Goal: Task Accomplishment & Management: Manage account settings

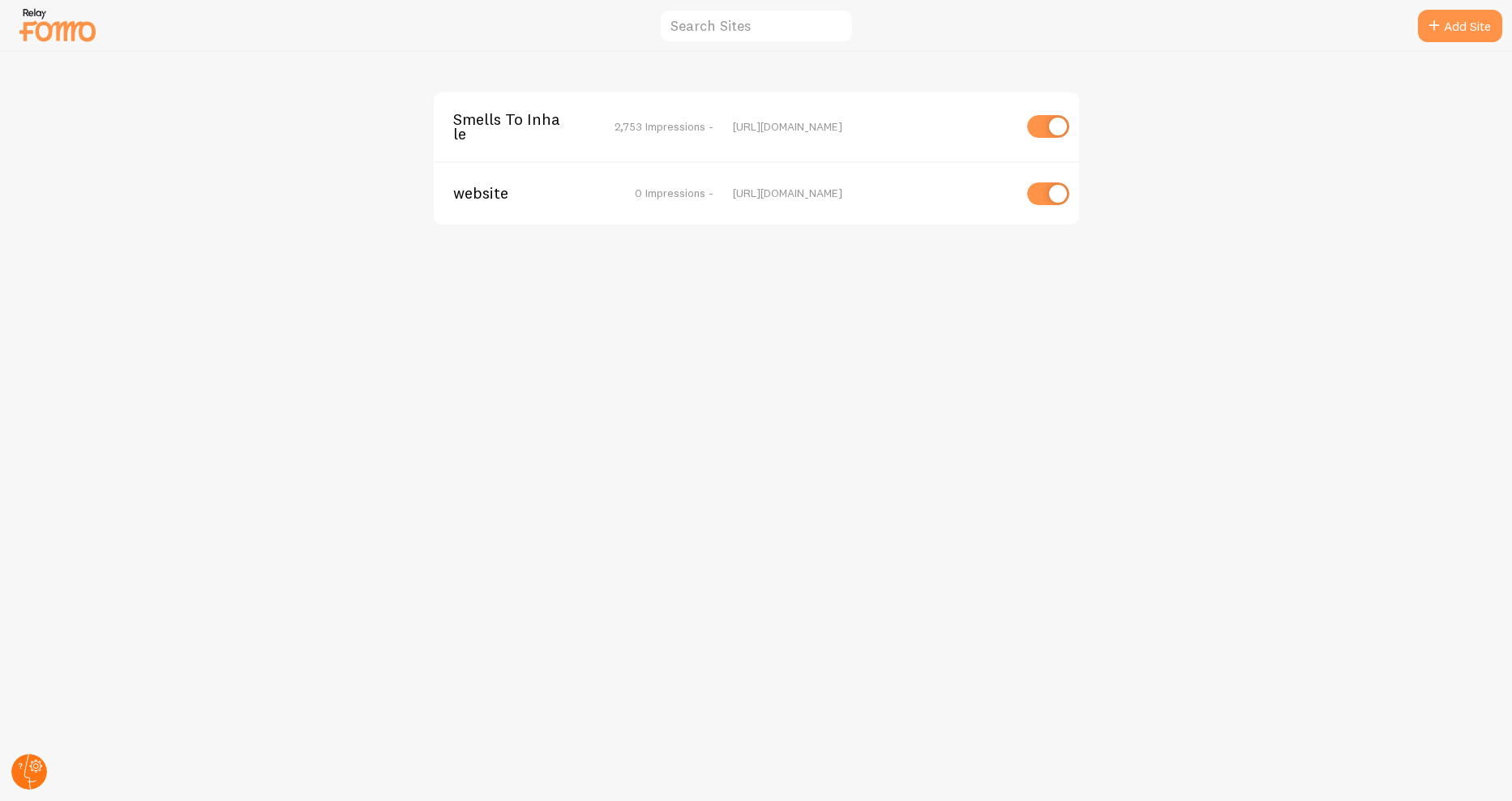
click at [35, 768] on icon at bounding box center [36, 766] width 6 height 6
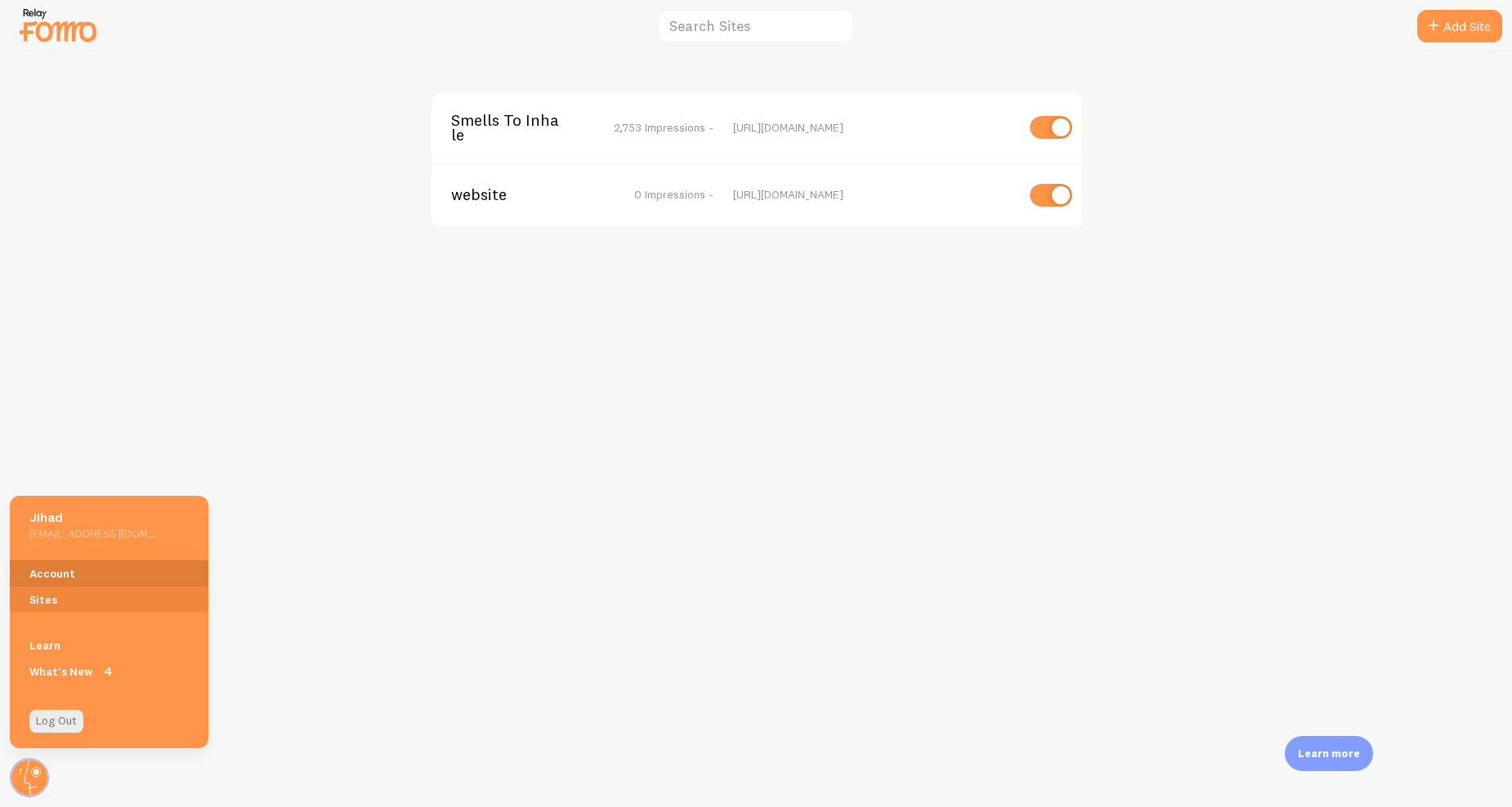
click at [121, 562] on link "Account" at bounding box center [108, 573] width 199 height 26
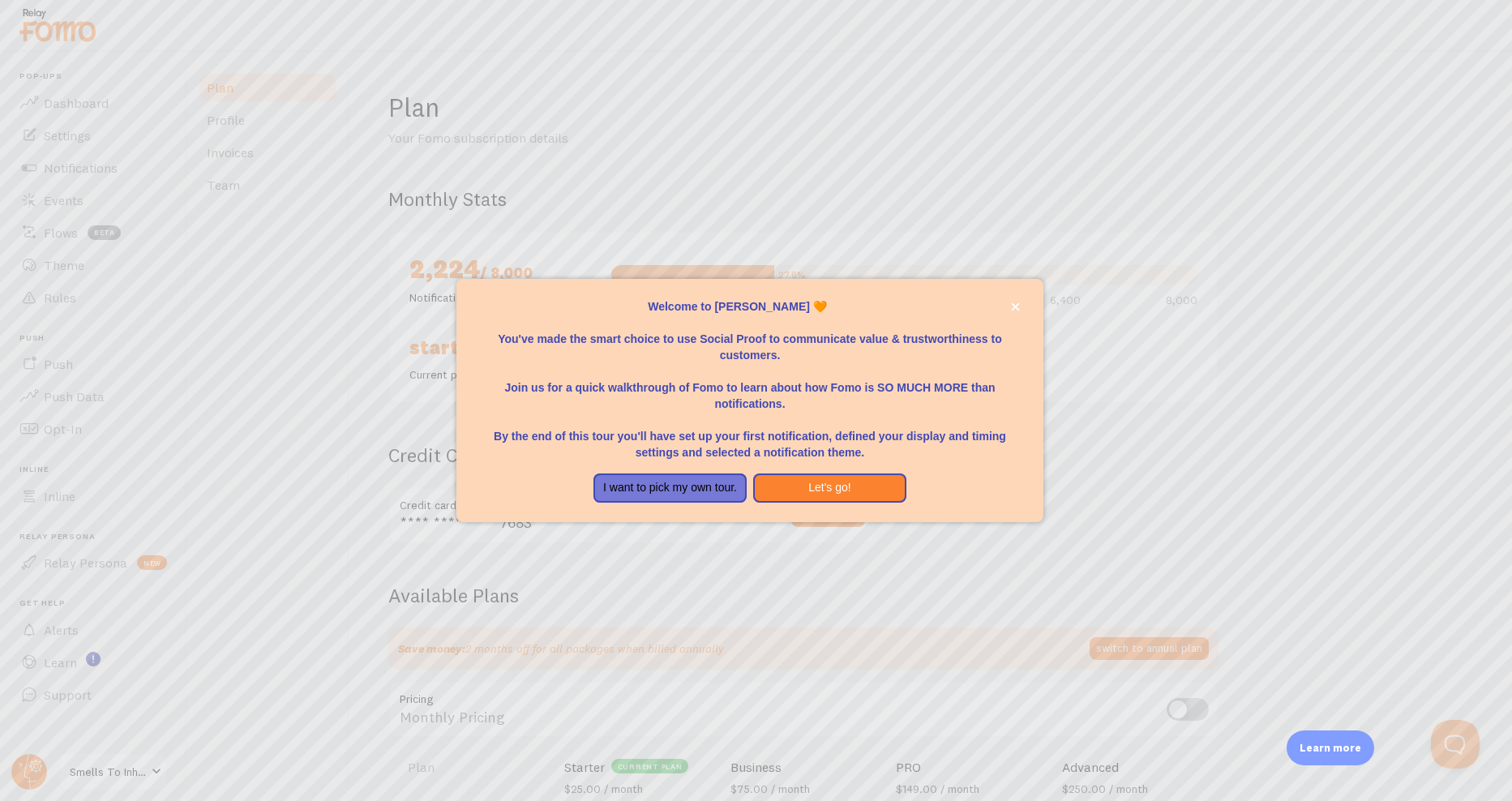
click at [963, 254] on div at bounding box center [756, 400] width 1512 height 801
click at [656, 488] on button "I want to pick my own tour." at bounding box center [670, 488] width 154 height 29
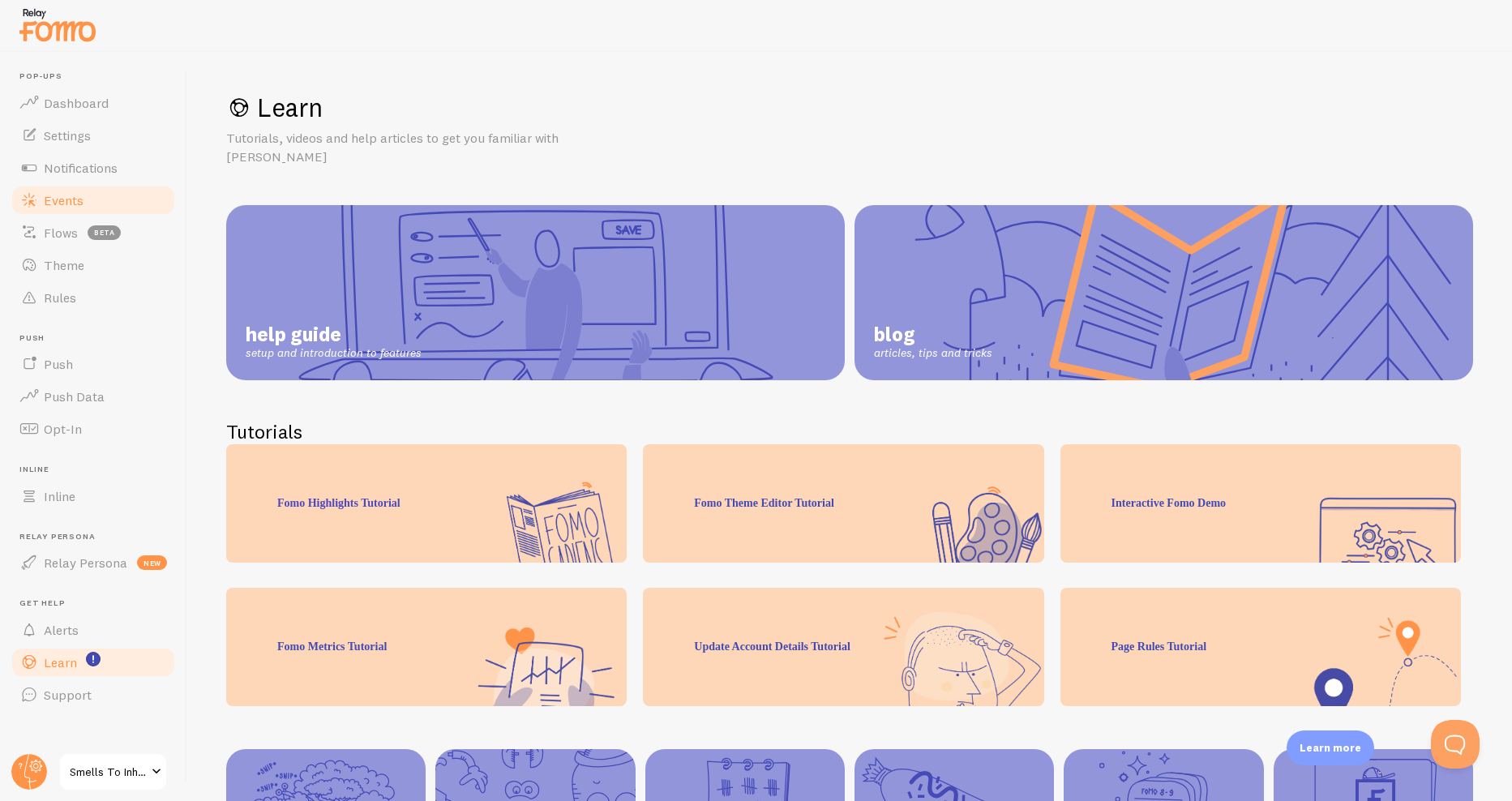
click at [84, 200] on link "Events" at bounding box center [93, 200] width 167 height 32
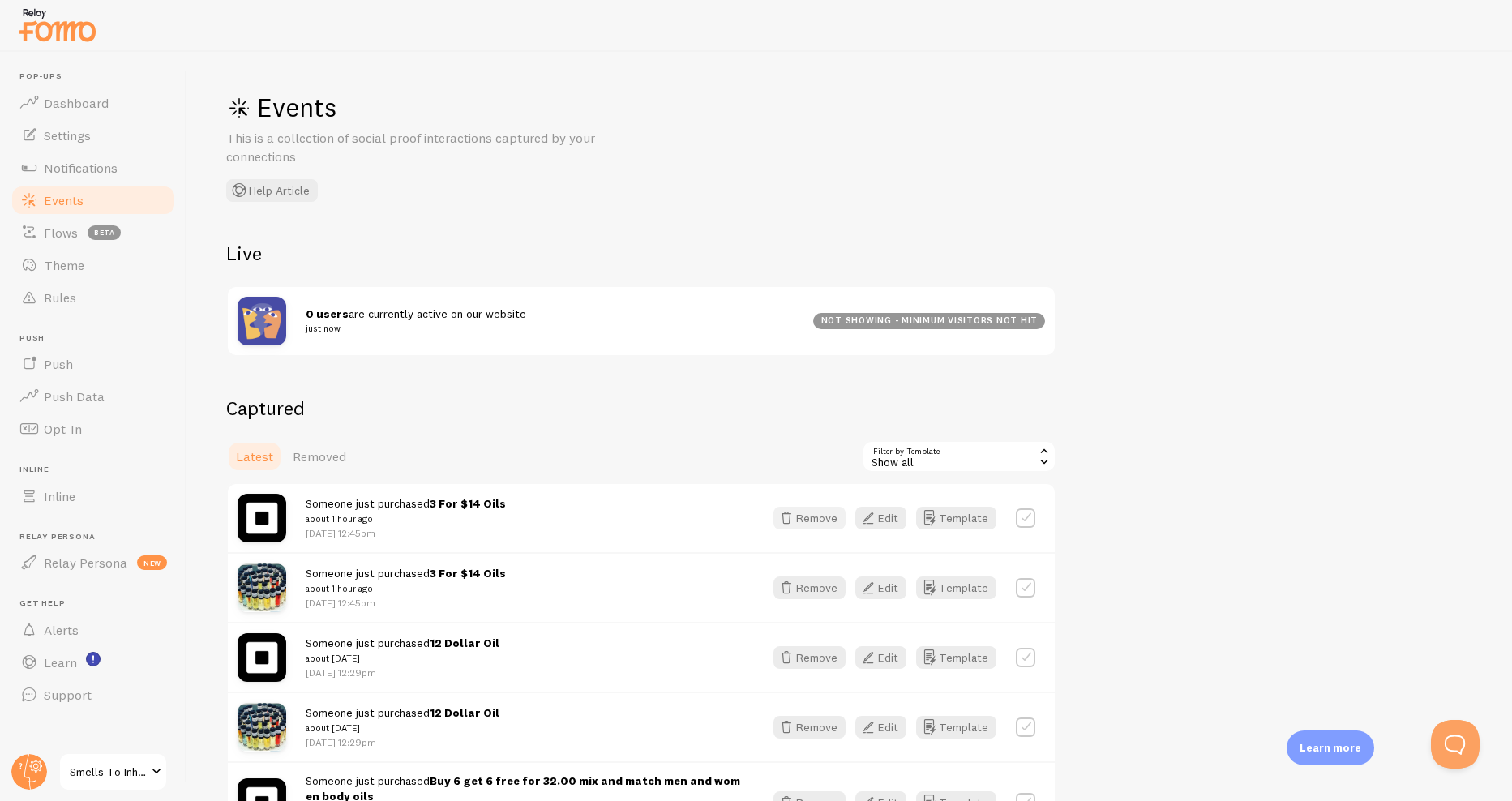
click at [802, 522] on button "Remove" at bounding box center [809, 518] width 72 height 23
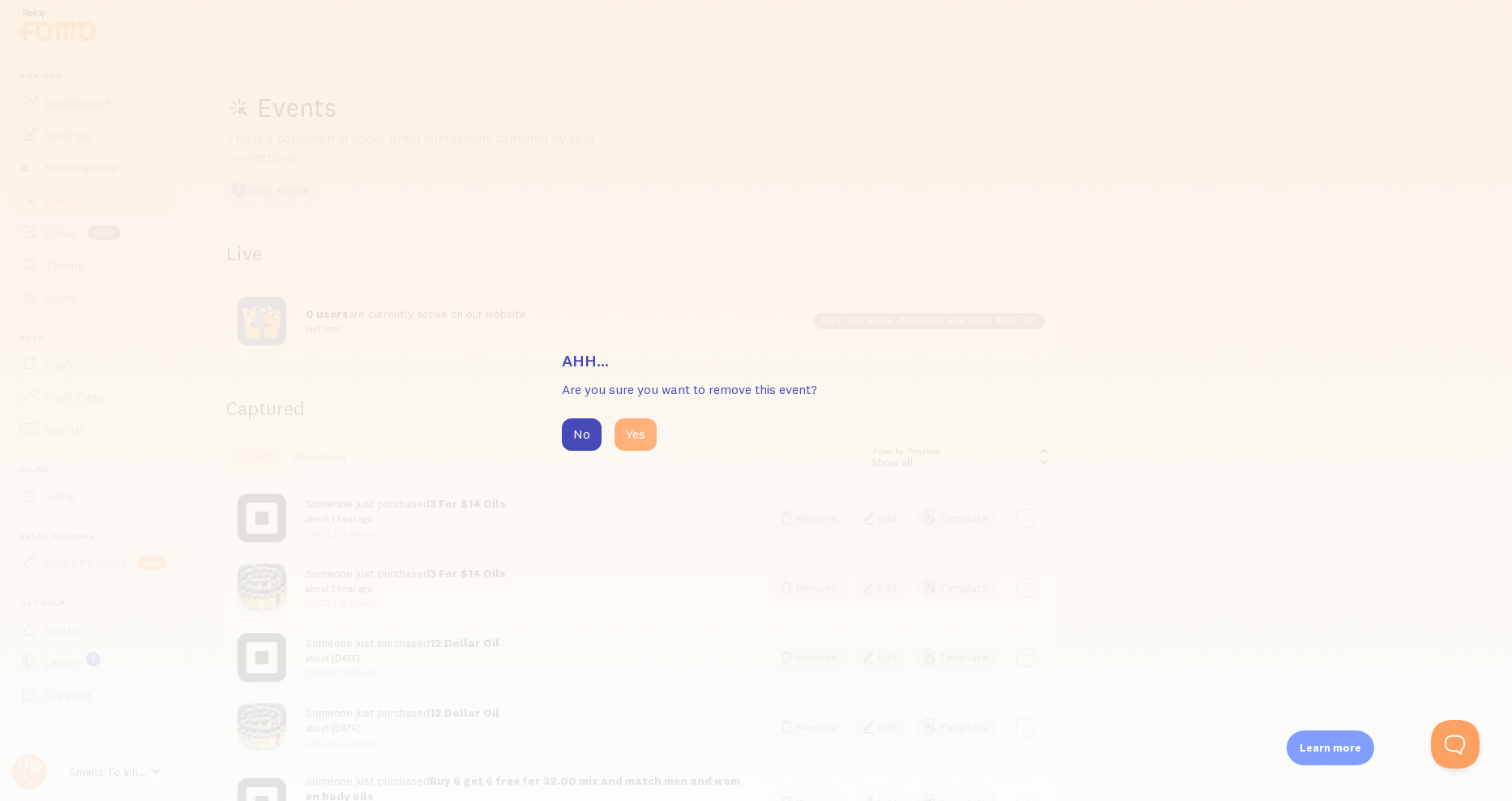
click at [629, 432] on button "Yes" at bounding box center [635, 435] width 42 height 32
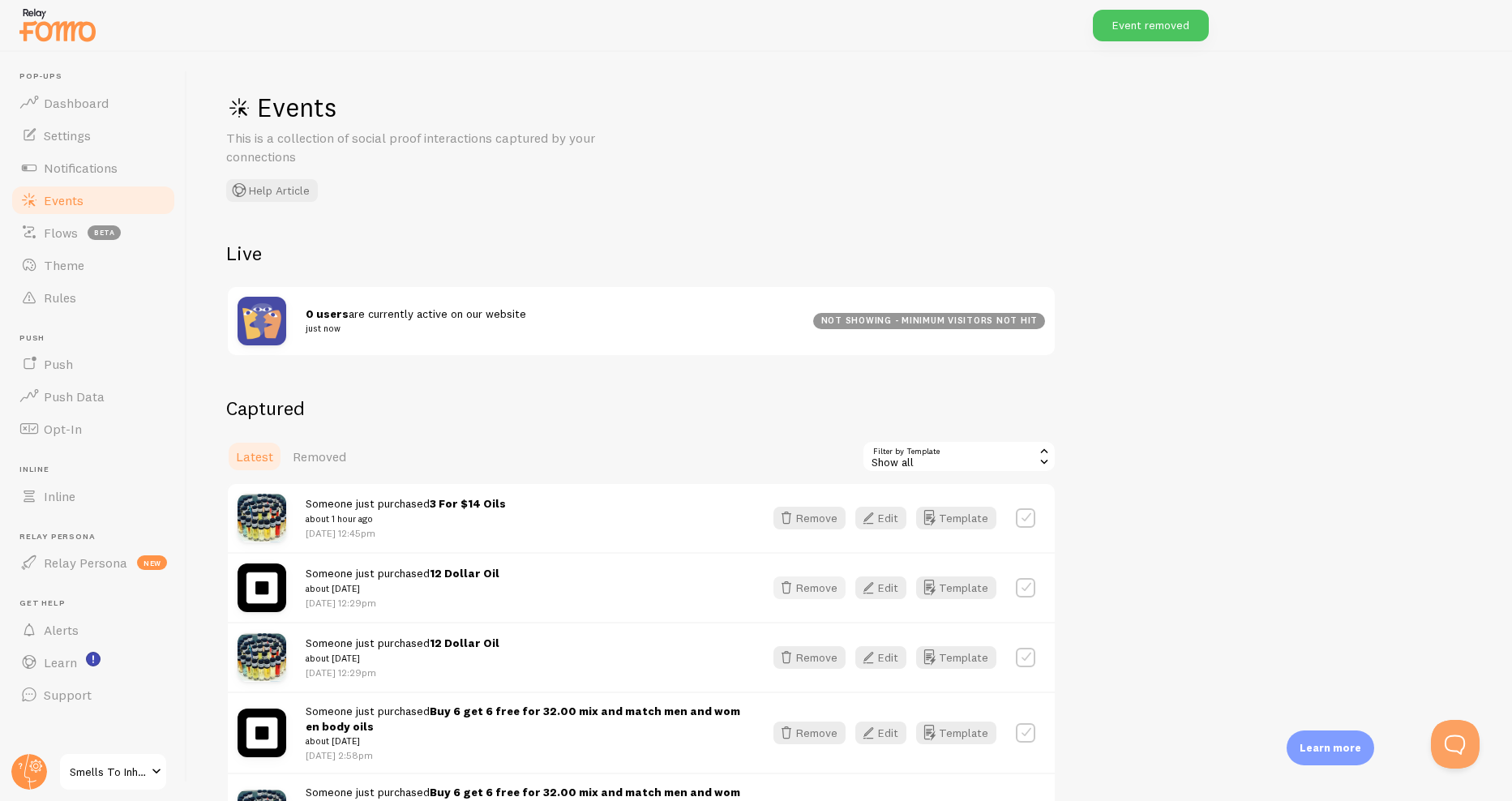
click at [814, 589] on button "Remove" at bounding box center [809, 588] width 72 height 23
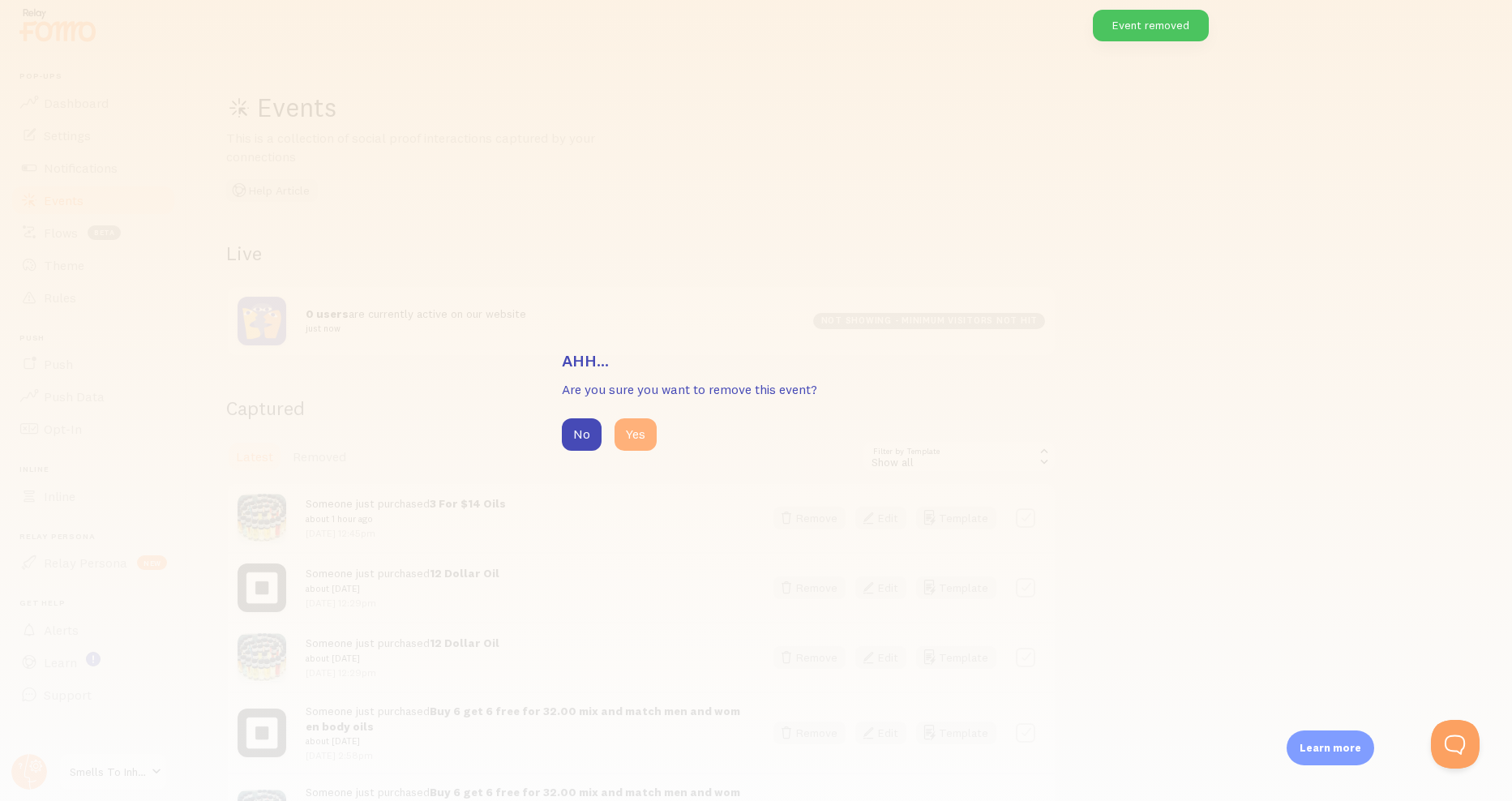
click at [634, 437] on button "Yes" at bounding box center [635, 435] width 42 height 32
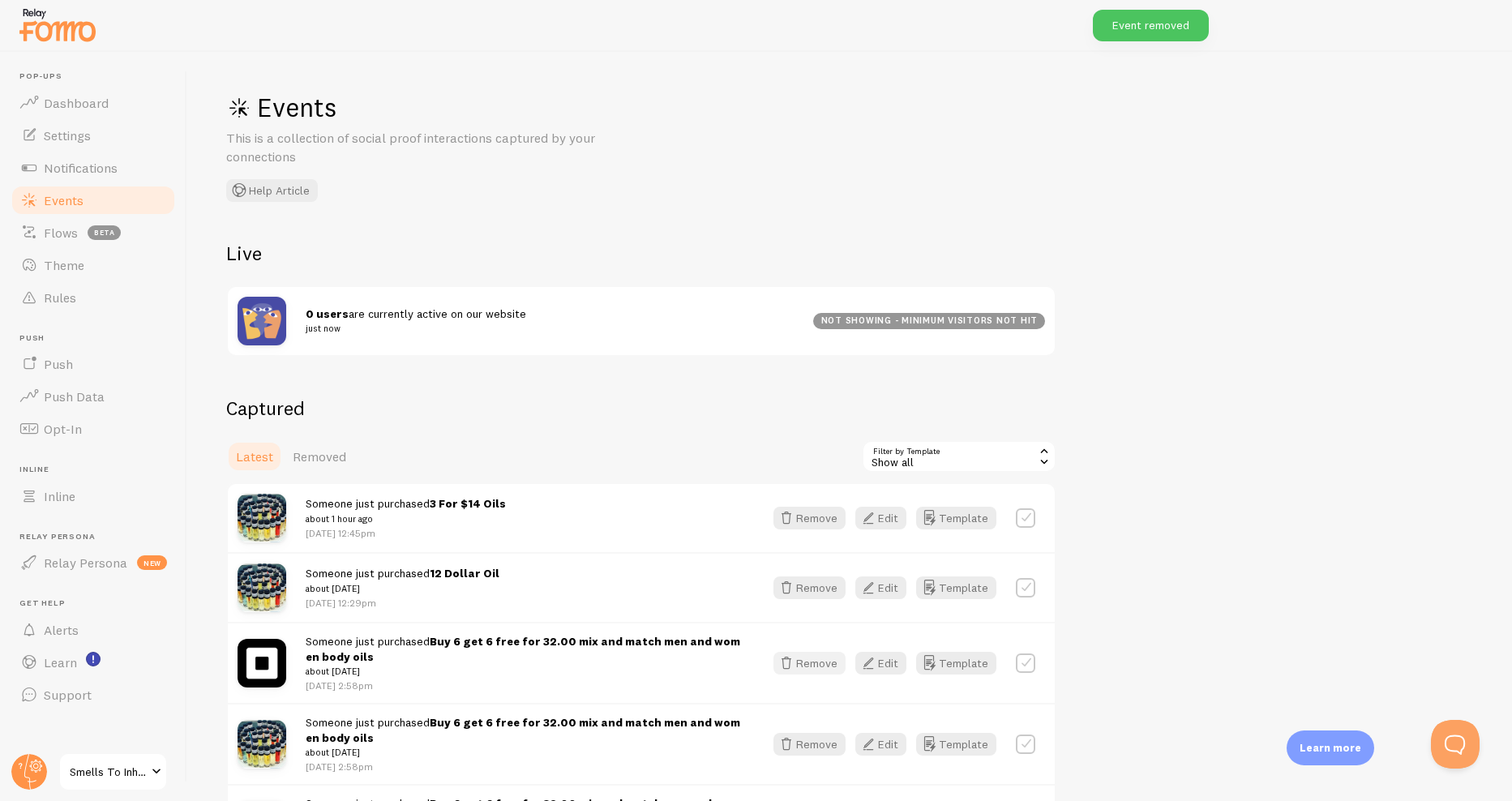
click at [785, 665] on icon "button" at bounding box center [786, 663] width 20 height 20
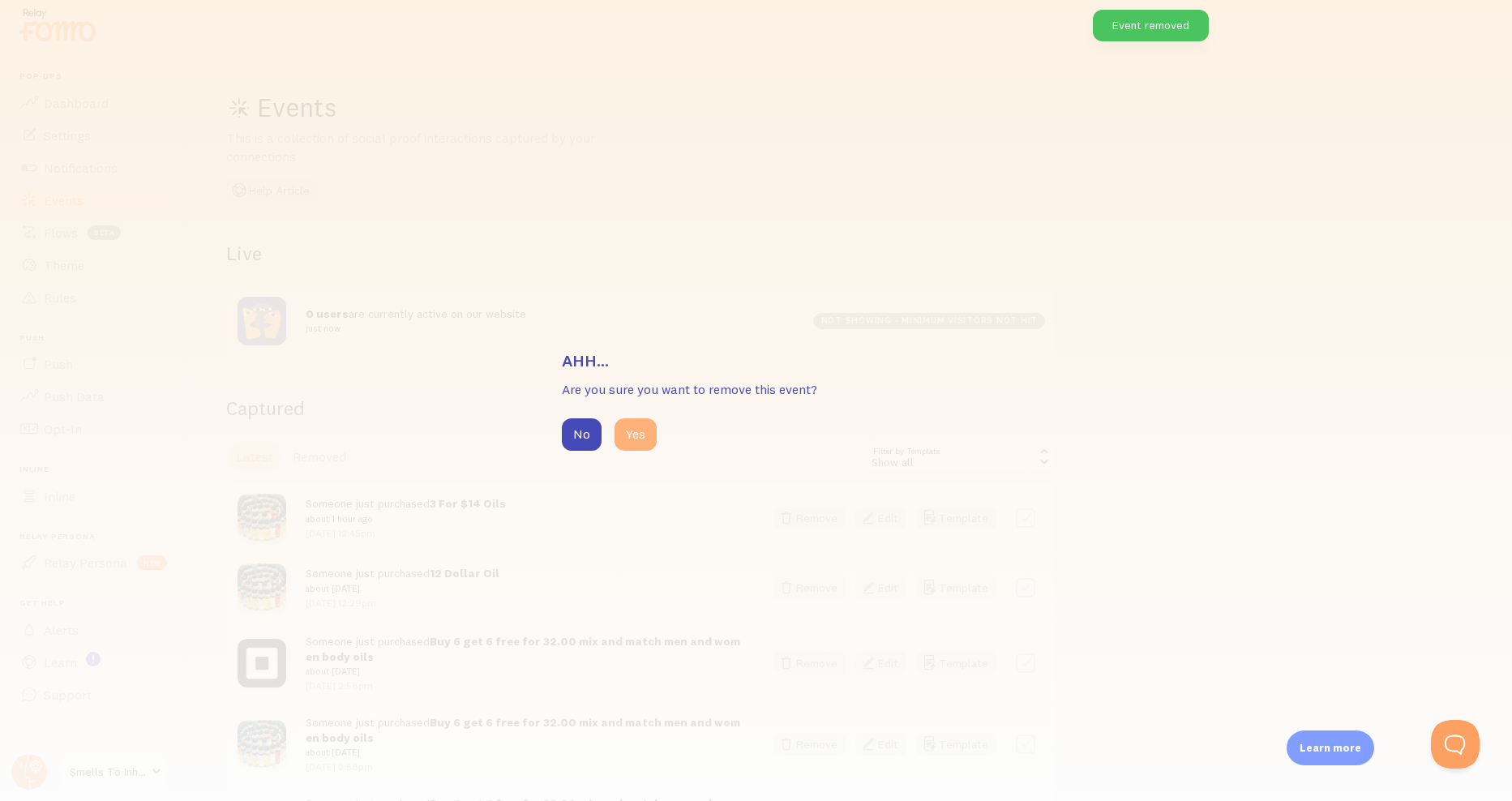
click at [634, 444] on button "Yes" at bounding box center [635, 435] width 42 height 32
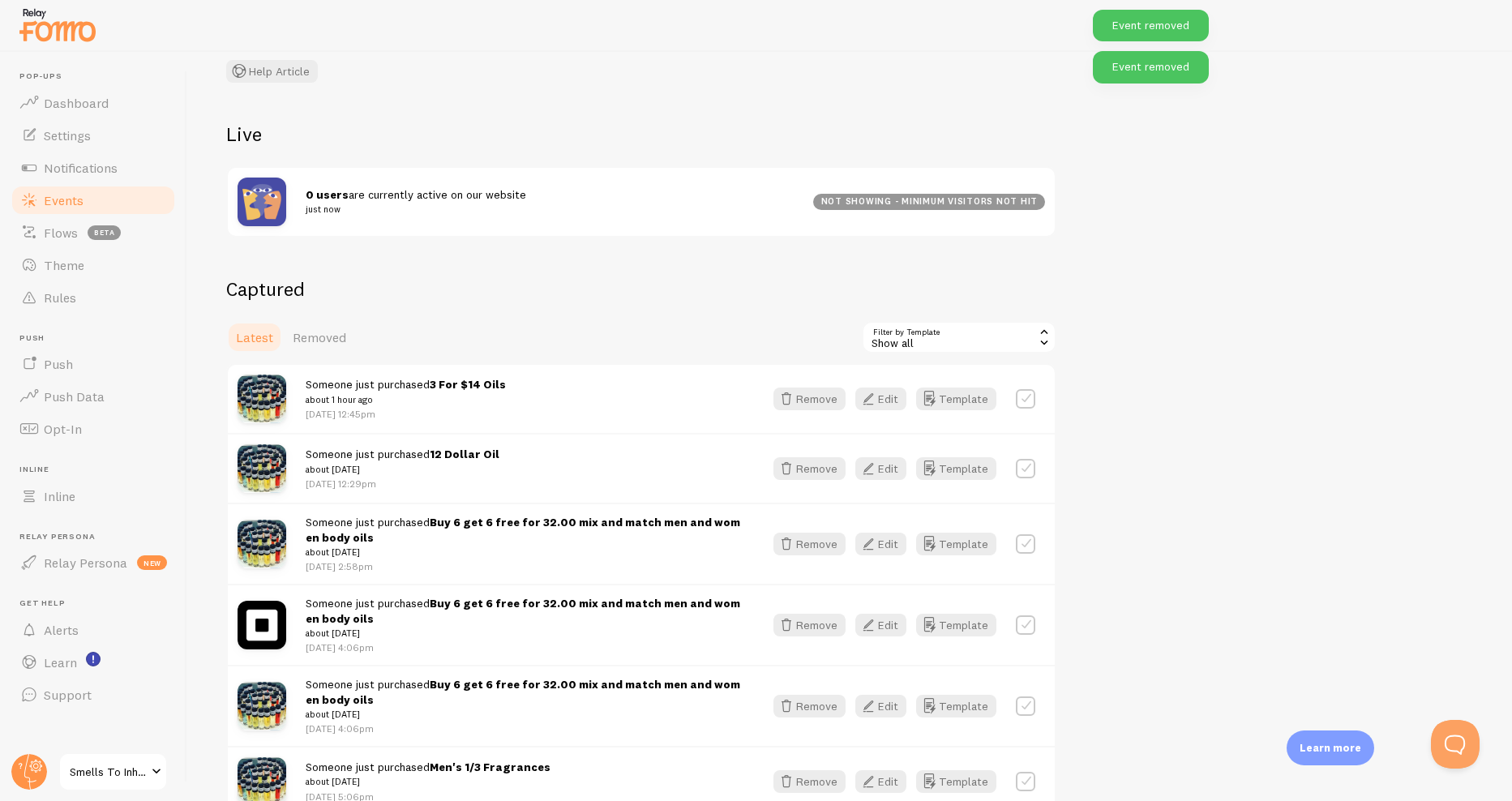
scroll to position [162, 0]
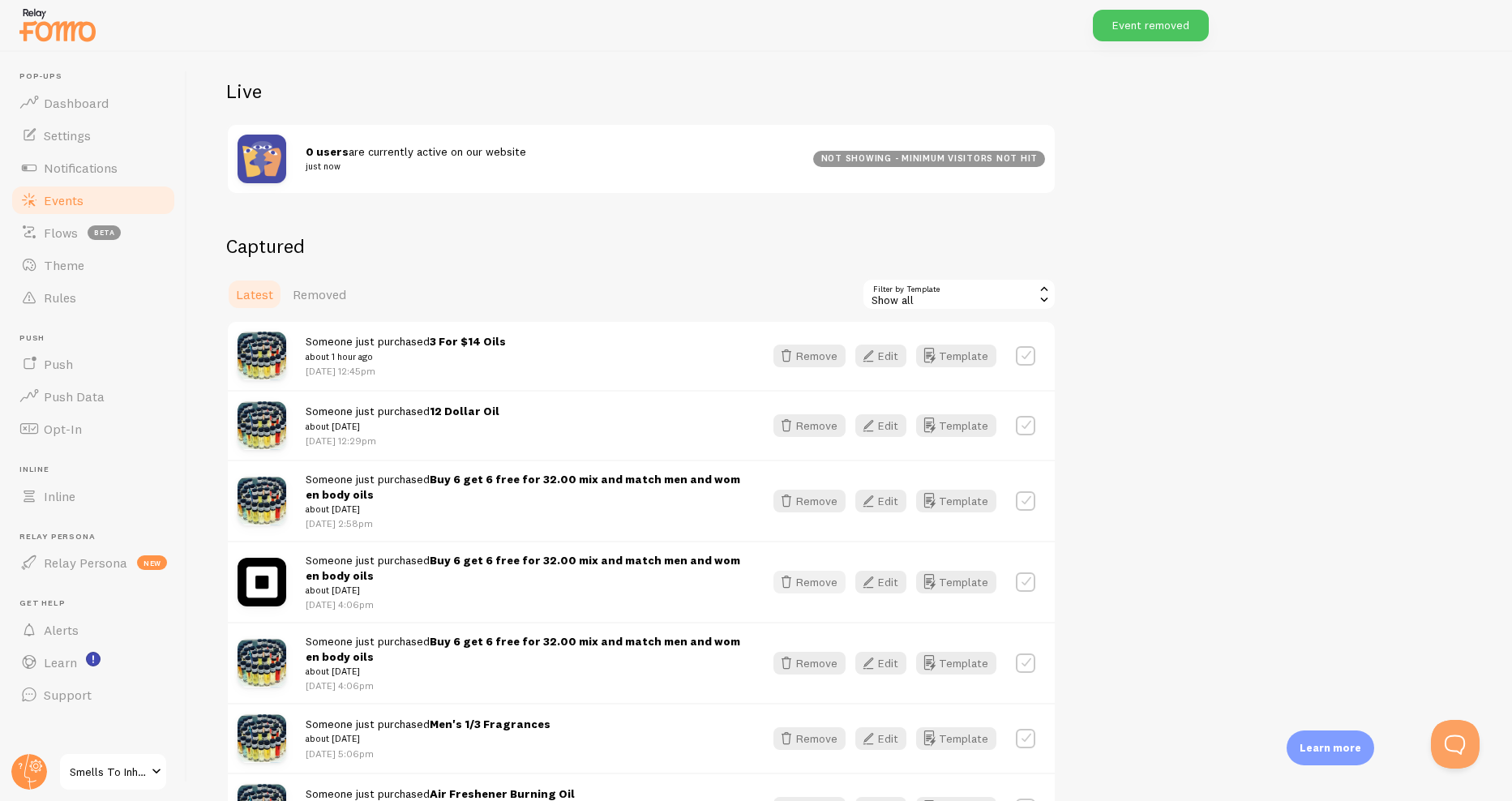
click at [796, 588] on icon "button" at bounding box center [786, 582] width 20 height 20
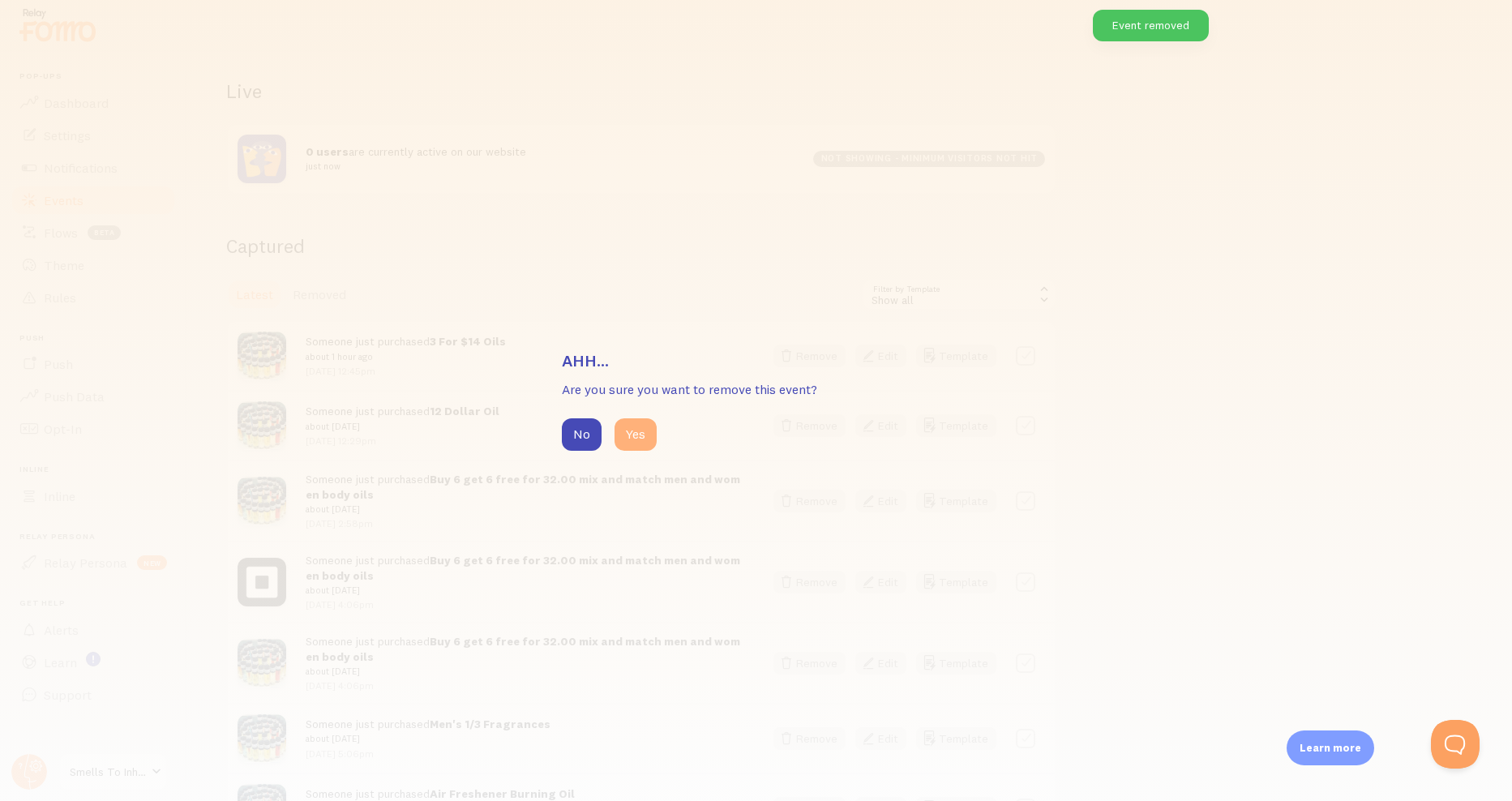
click at [646, 432] on button "Yes" at bounding box center [635, 435] width 42 height 32
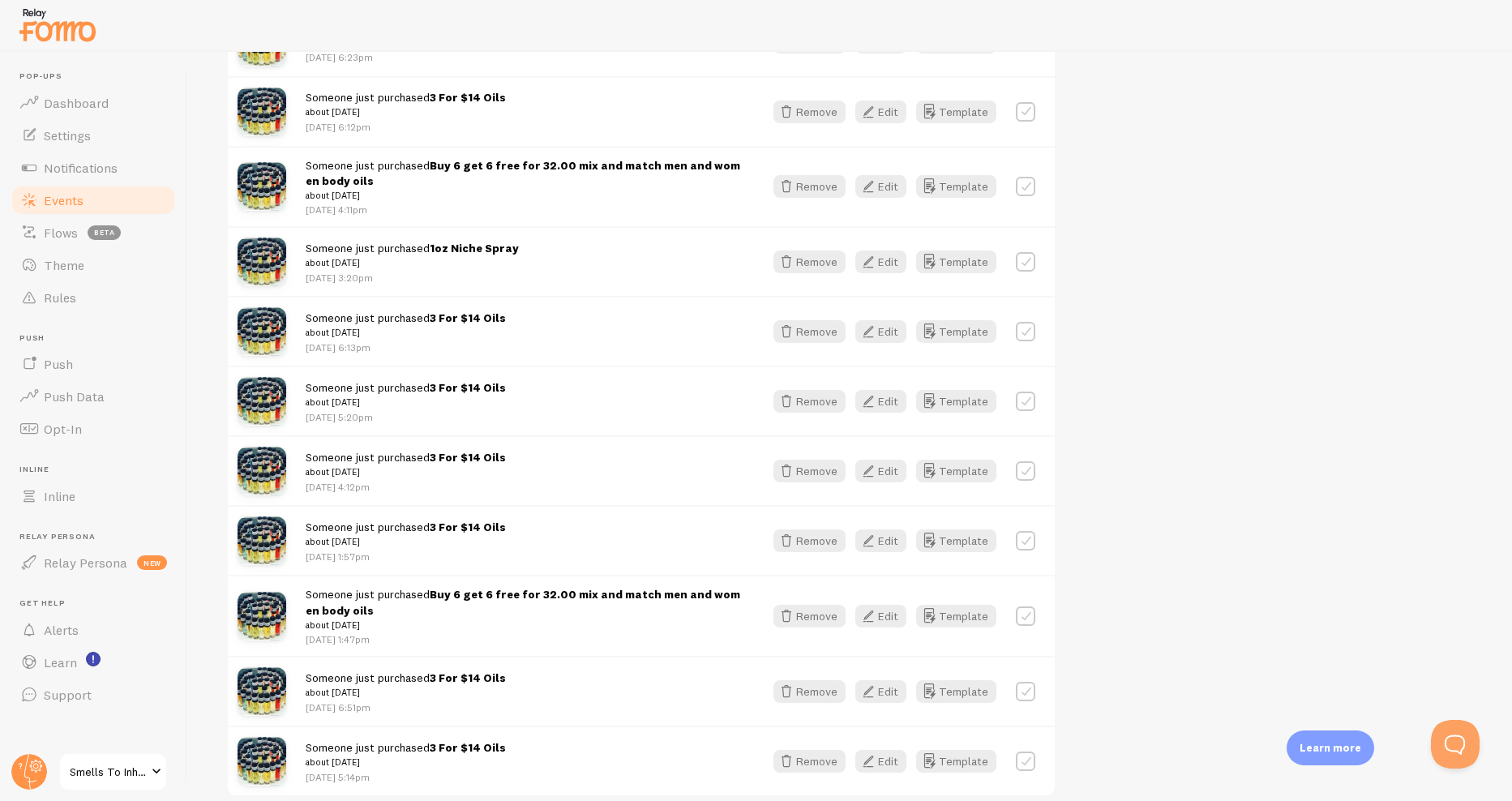
scroll to position [1724, 0]
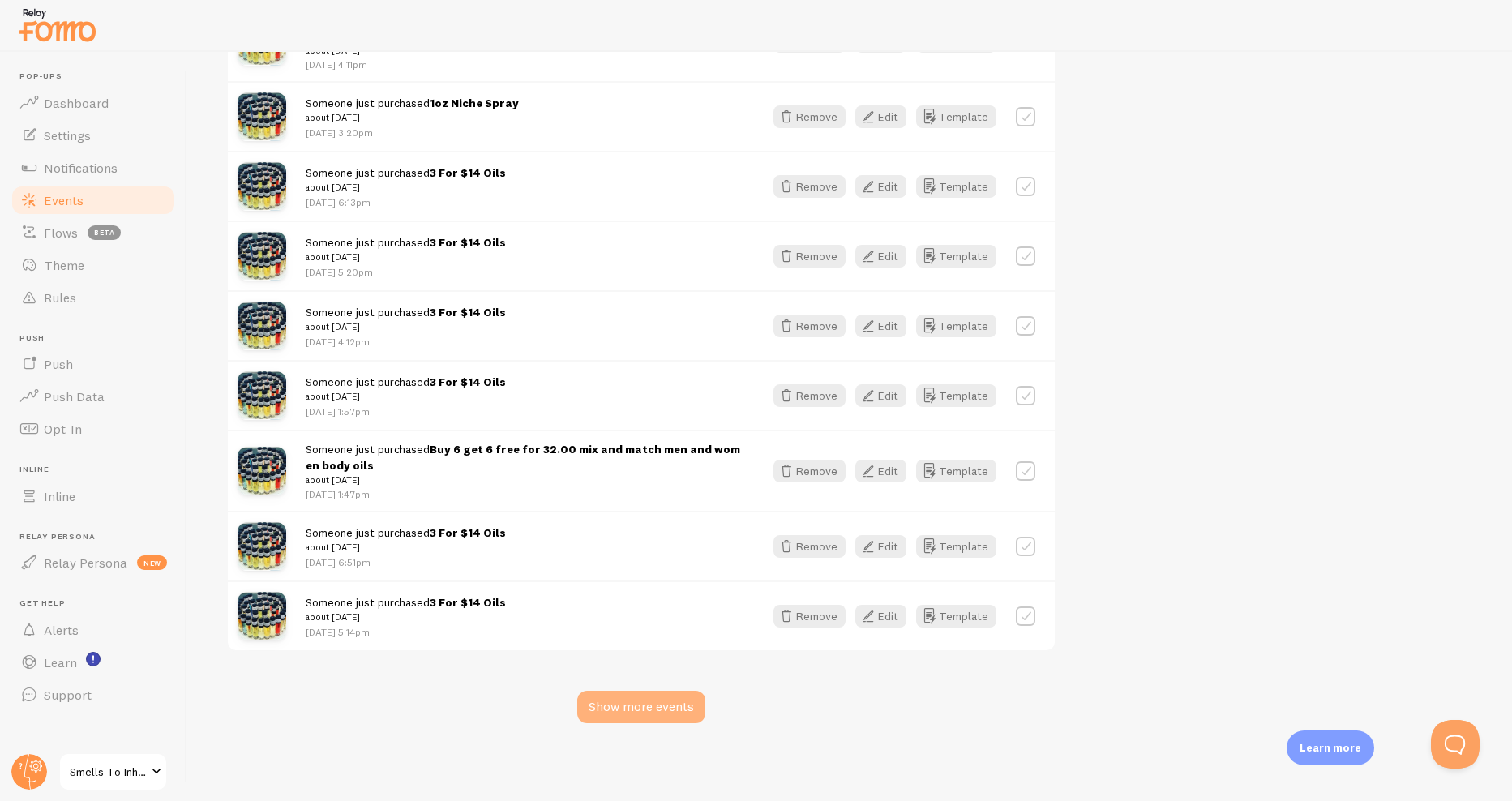
click at [648, 711] on div "Show more events" at bounding box center [641, 707] width 128 height 32
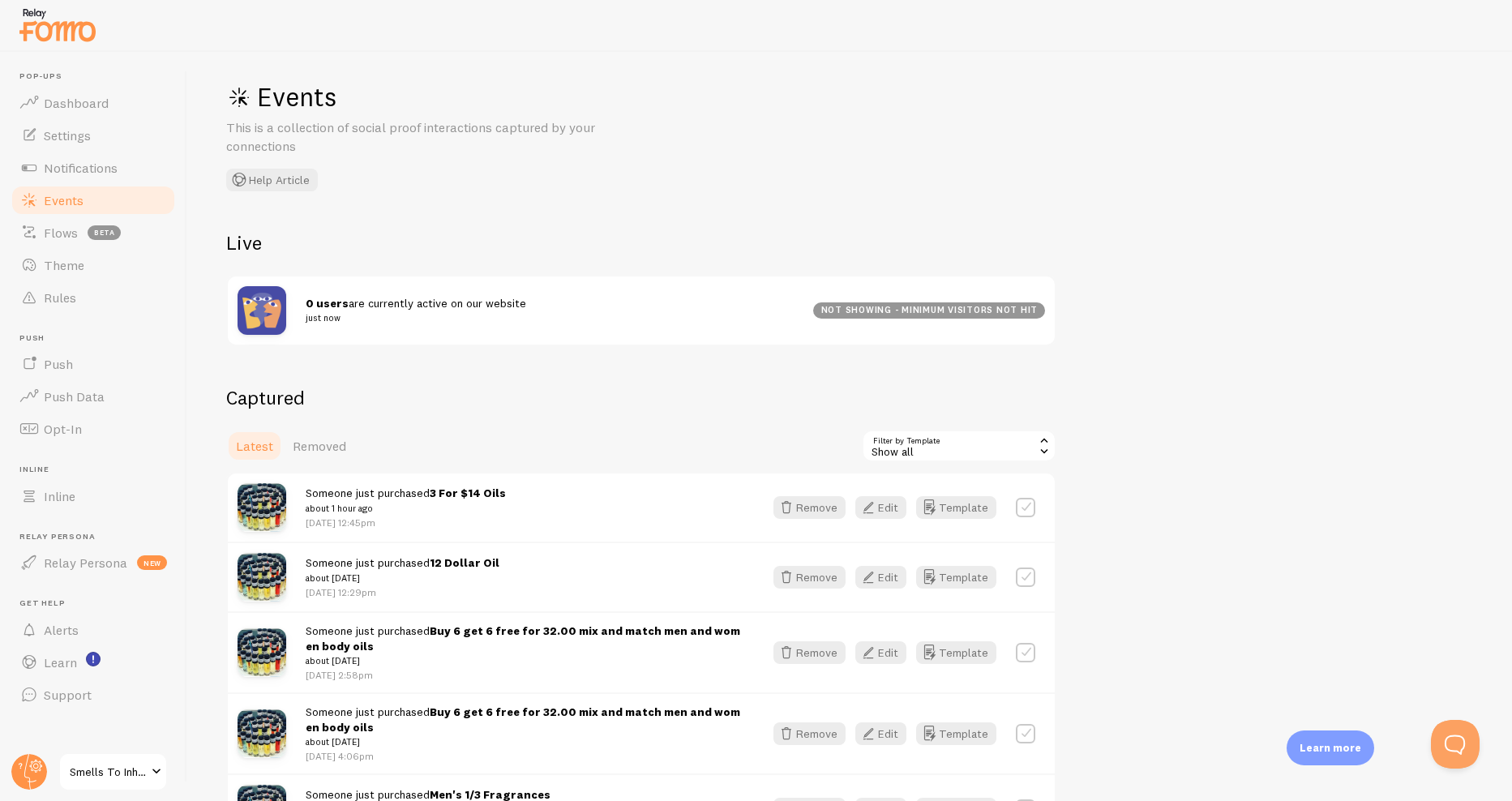
scroll to position [0, 0]
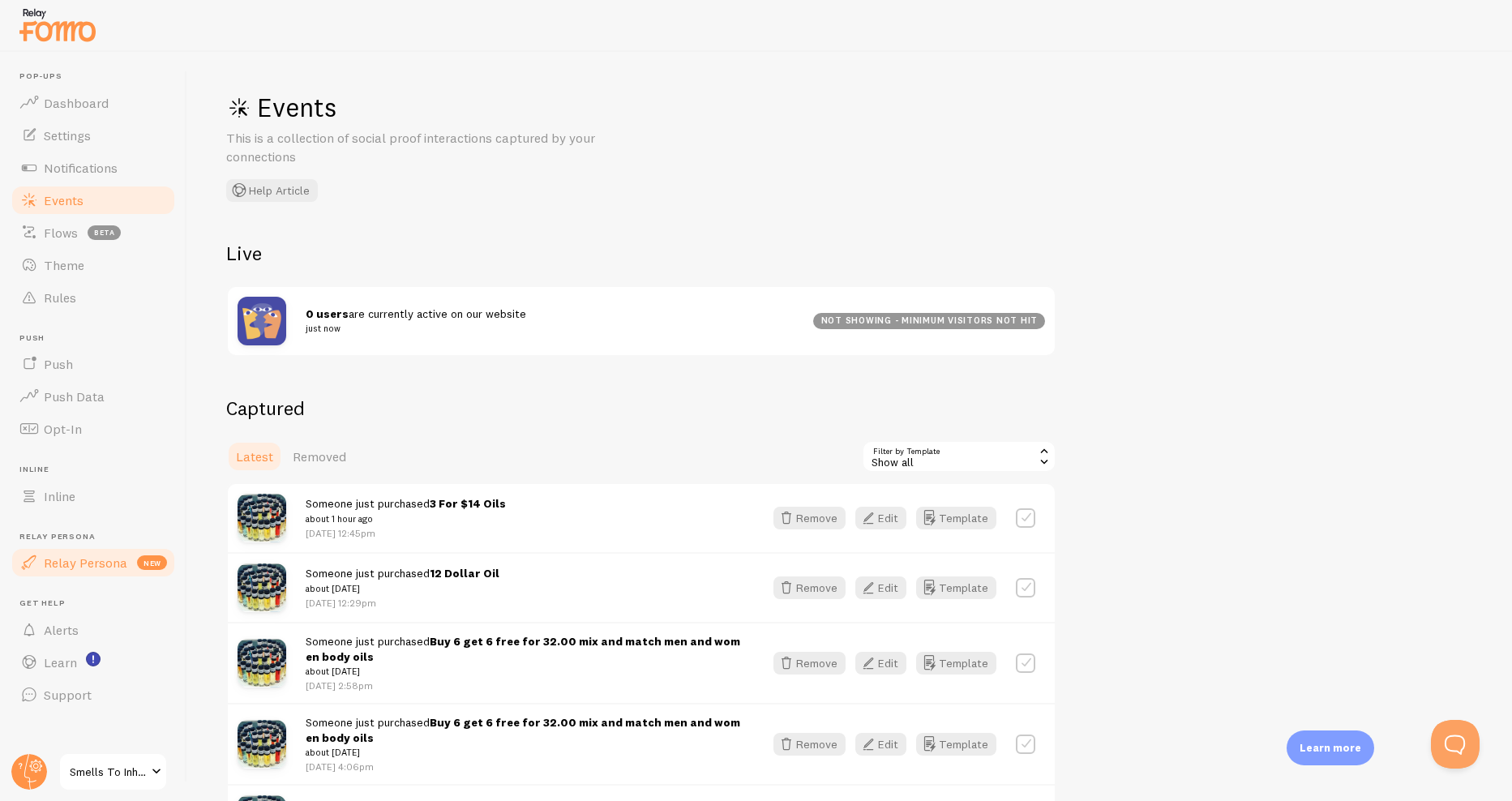
click at [83, 561] on span "Relay Persona" at bounding box center [85, 562] width 84 height 16
